Goal: Communication & Community: Answer question/provide support

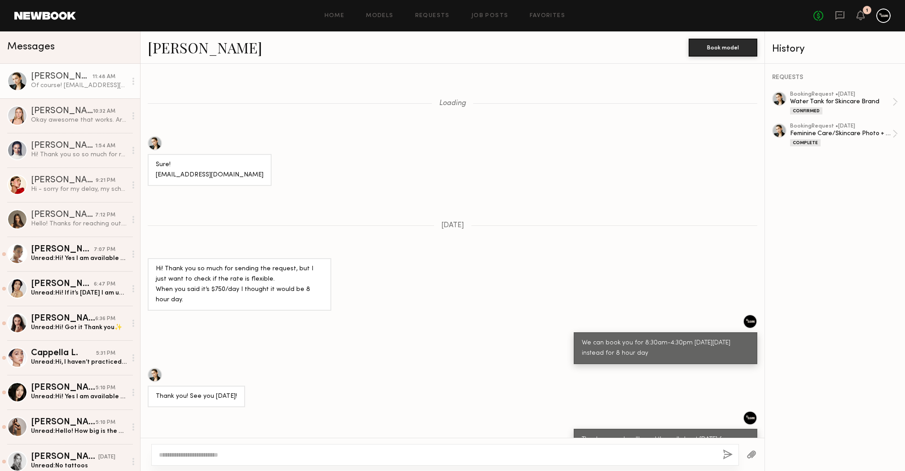
scroll to position [2312, 0]
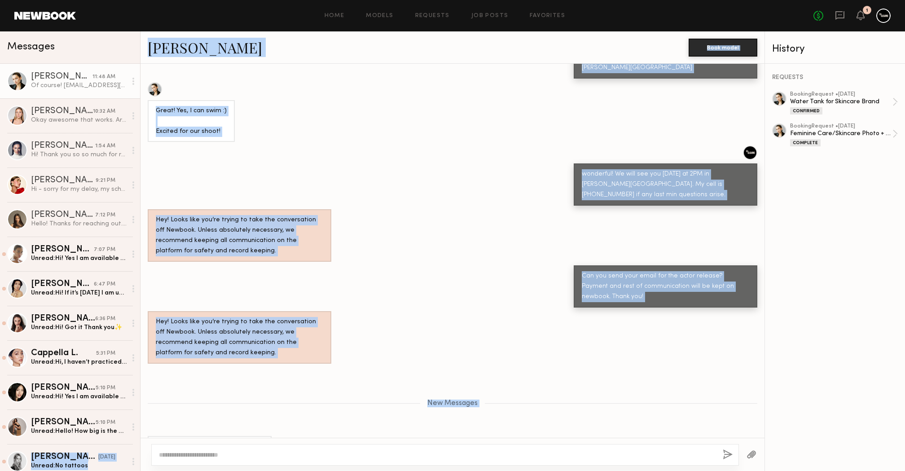
drag, startPoint x: 242, startPoint y: 419, endPoint x: 140, endPoint y: 419, distance: 102.8
click at [140, 419] on div "Messages [PERSON_NAME] 11:48 AM Of course! [EMAIL_ADDRESS][DOMAIN_NAME] [PERSON…" at bounding box center [452, 250] width 905 height 439
click at [172, 442] on div "Of course! [EMAIL_ADDRESS][DOMAIN_NAME]" at bounding box center [210, 457] width 108 height 31
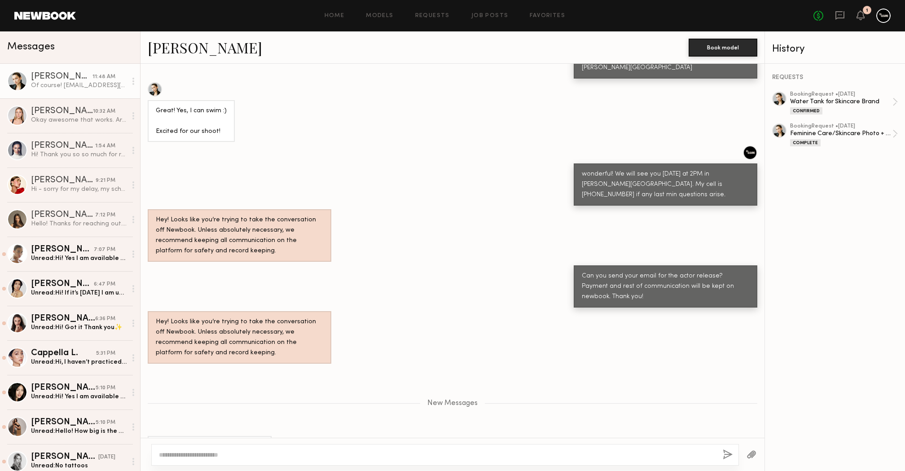
click at [172, 442] on div "Of course! [EMAIL_ADDRESS][DOMAIN_NAME]" at bounding box center [210, 457] width 108 height 31
click at [180, 453] on textarea at bounding box center [437, 454] width 556 height 9
type textarea "**********"
click at [727, 456] on button "button" at bounding box center [728, 454] width 10 height 11
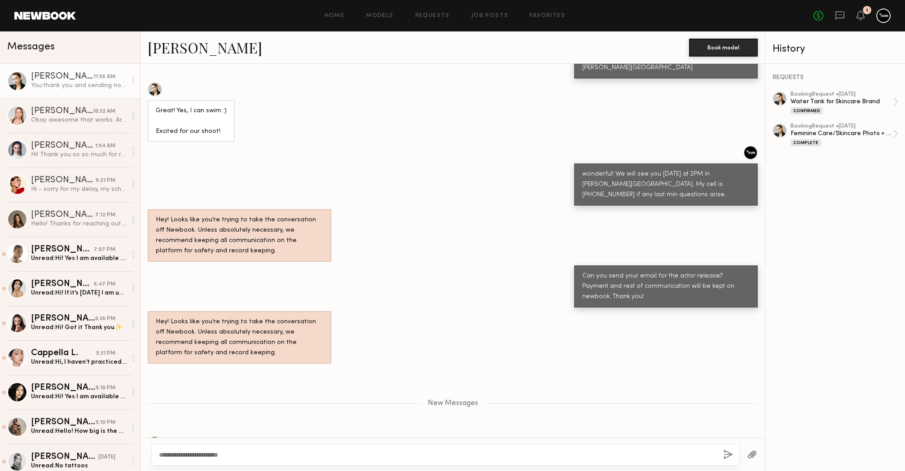
scroll to position [2355, 0]
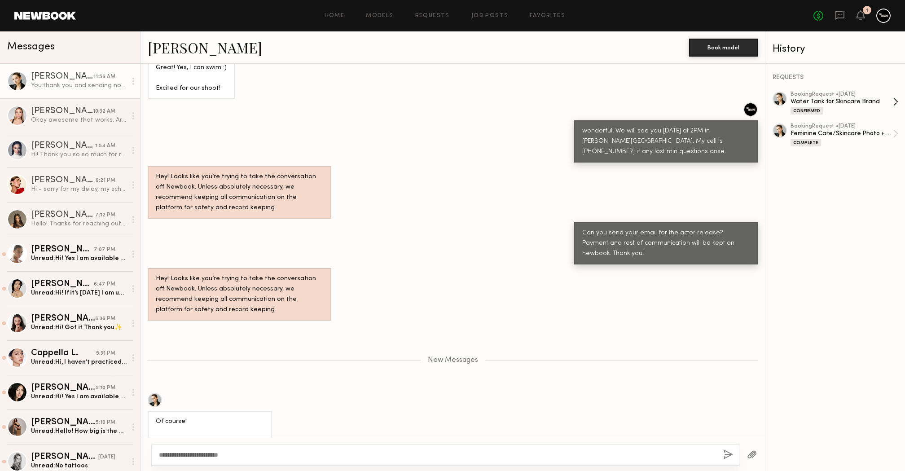
click at [834, 98] on div "Water Tank for Skincare Brand" at bounding box center [841, 101] width 102 height 9
